Goal: Navigation & Orientation: Go to known website

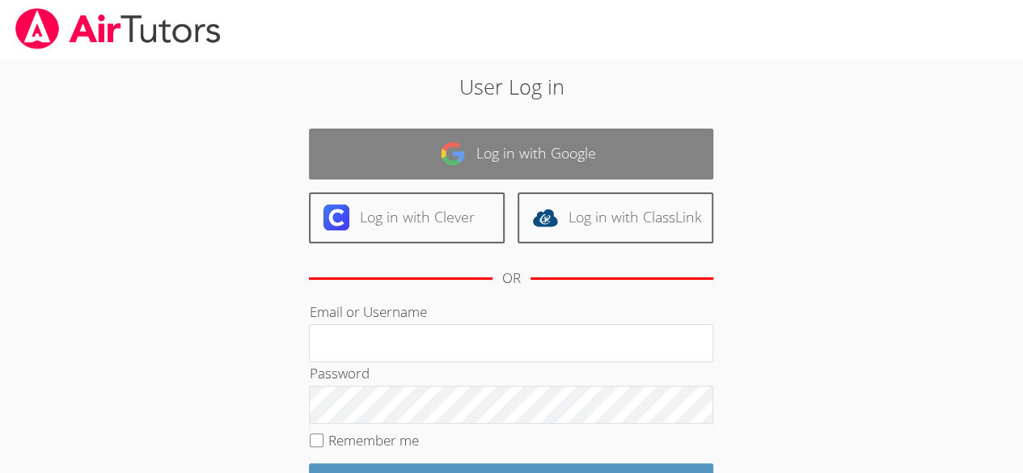
click at [550, 142] on link "Log in with Google" at bounding box center [511, 154] width 404 height 51
